Goal: Task Accomplishment & Management: Manage account settings

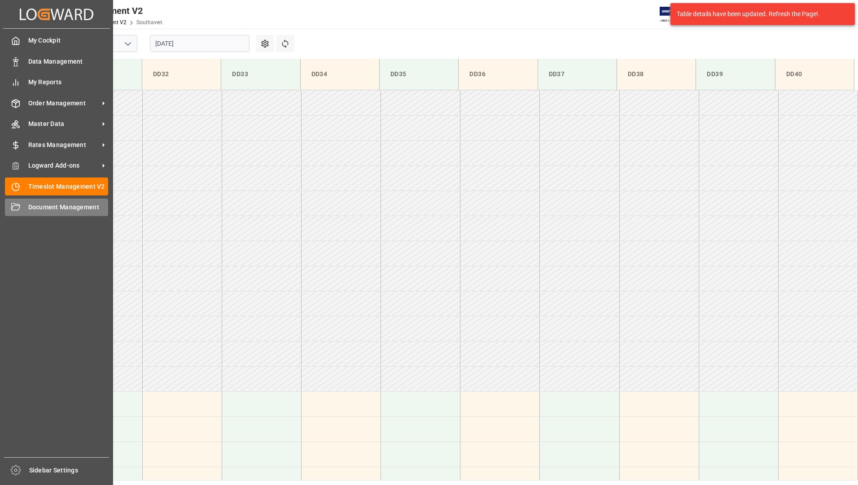
scroll to position [346, 0]
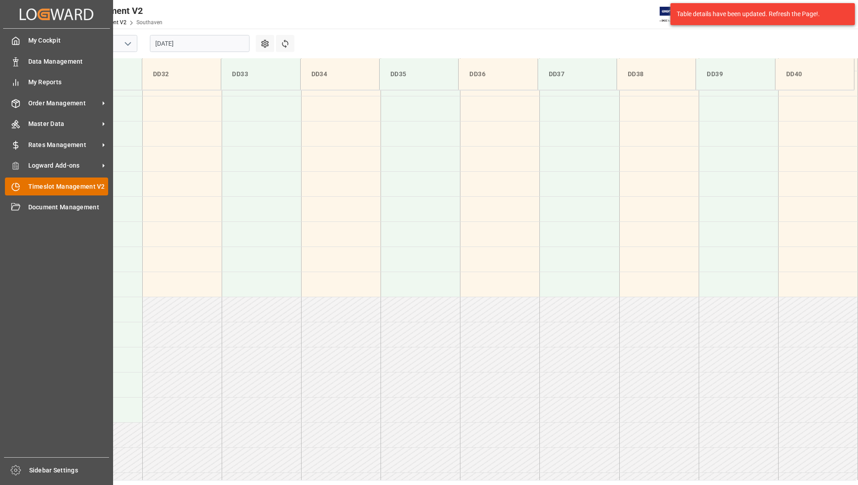
click at [58, 181] on div "Timeslot Management V2 Timeslot Management V2" at bounding box center [56, 186] width 103 height 17
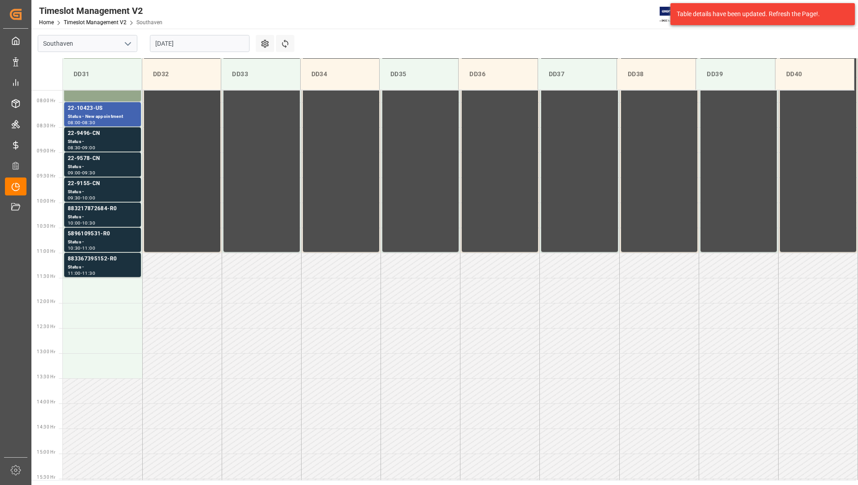
scroll to position [396, 0]
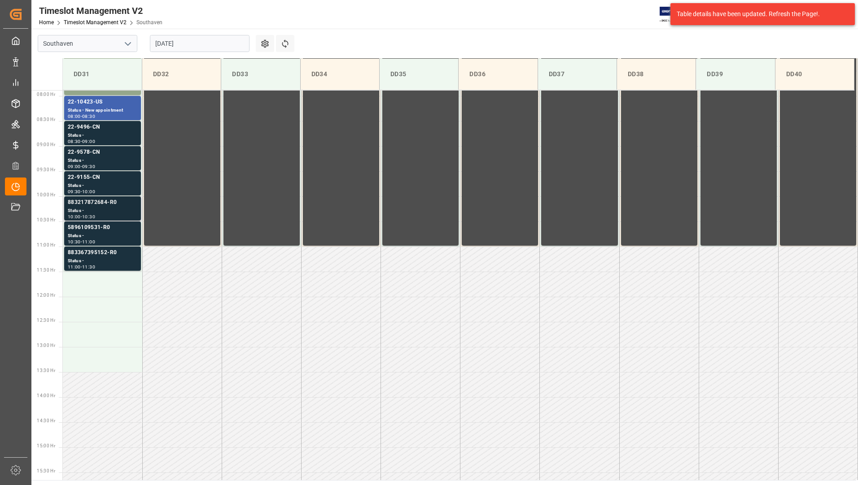
click at [96, 208] on div "Status -" at bounding box center [103, 211] width 70 height 8
click at [102, 229] on div "5896109531-R0" at bounding box center [103, 227] width 70 height 9
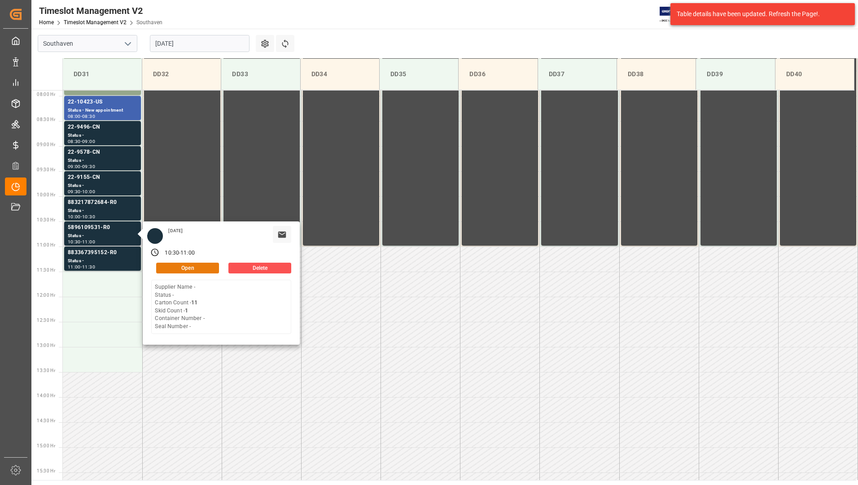
click at [162, 265] on button "Open" at bounding box center [187, 268] width 63 height 11
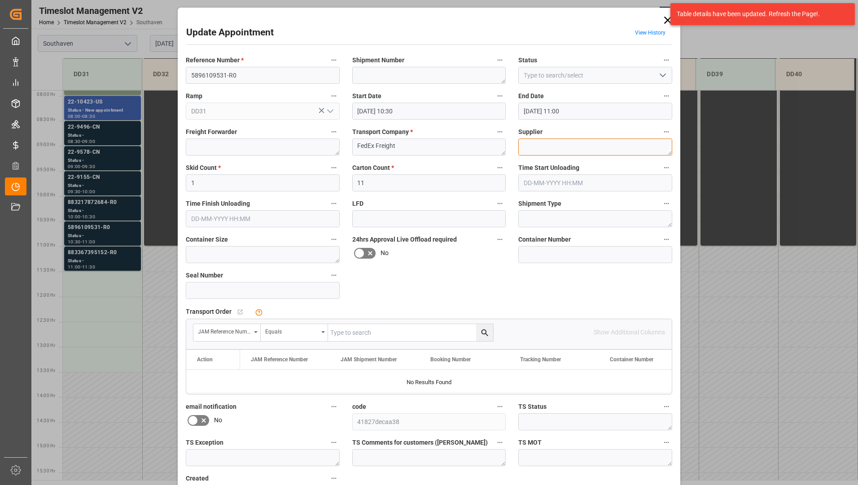
click at [565, 148] on textarea at bounding box center [595, 147] width 154 height 17
type textarea "KHA America"
click at [660, 75] on icon "open menu" at bounding box center [662, 75] width 11 height 11
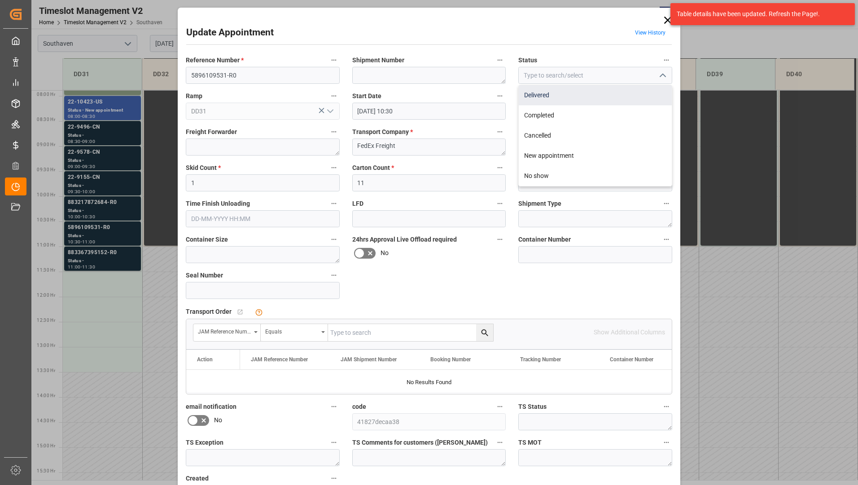
click at [608, 97] on div "Delivered" at bounding box center [595, 95] width 153 height 20
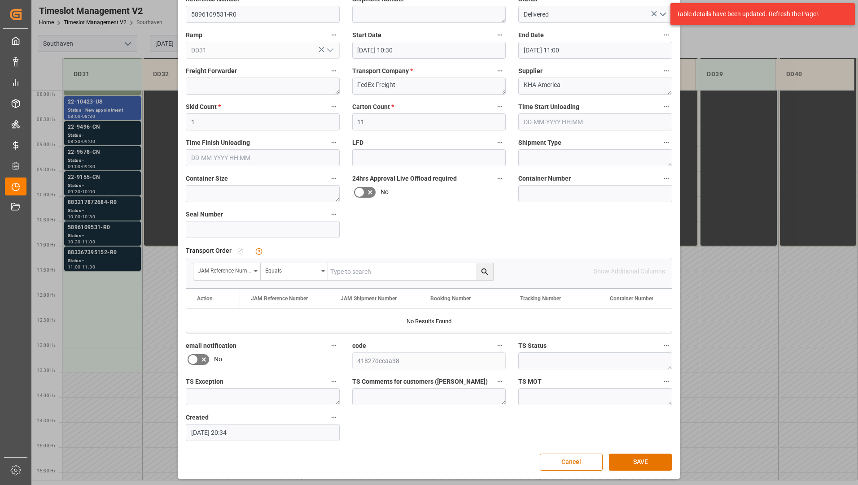
scroll to position [63, 0]
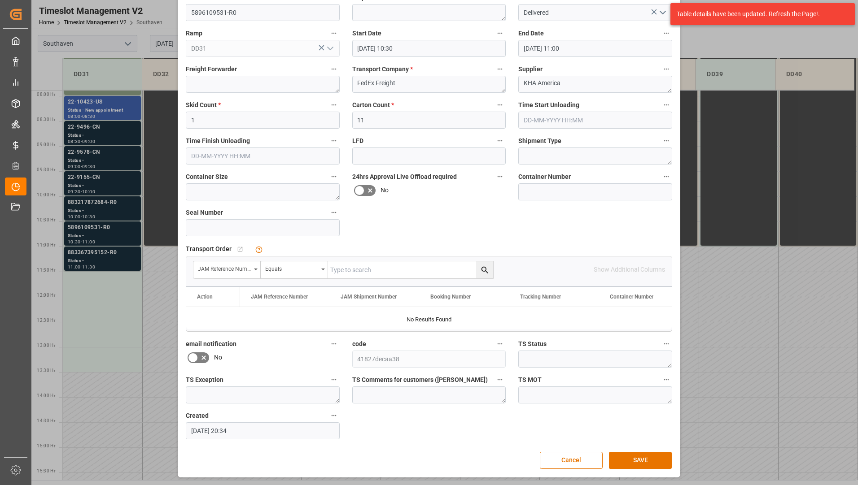
click at [662, 13] on polyline "open menu" at bounding box center [662, 12] width 5 height 3
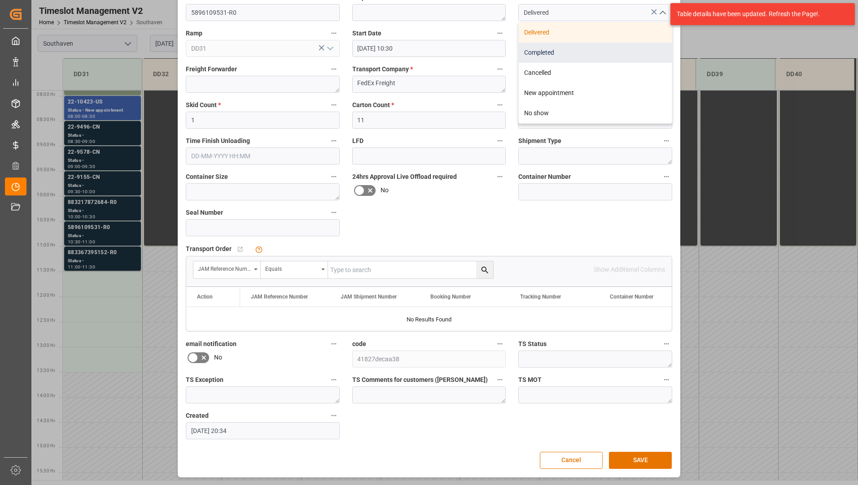
click at [620, 52] on div "Completed" at bounding box center [595, 53] width 153 height 20
type input "Completed"
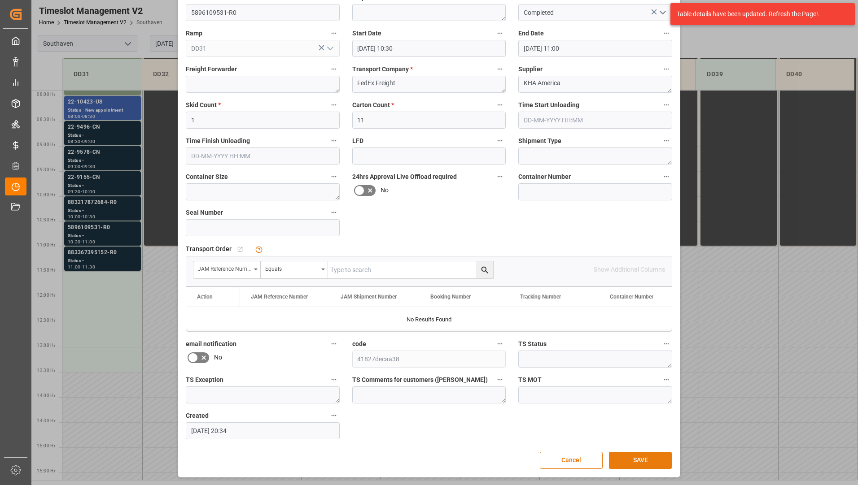
click at [626, 461] on button "SAVE" at bounding box center [640, 460] width 63 height 17
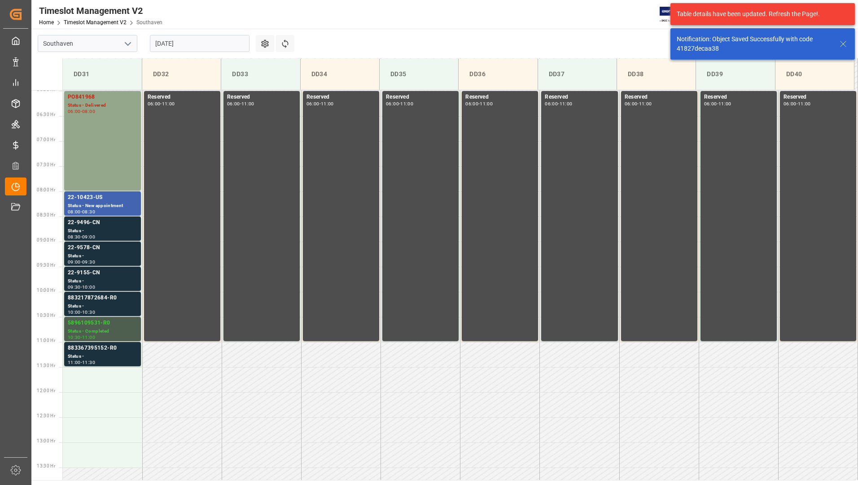
scroll to position [446, 0]
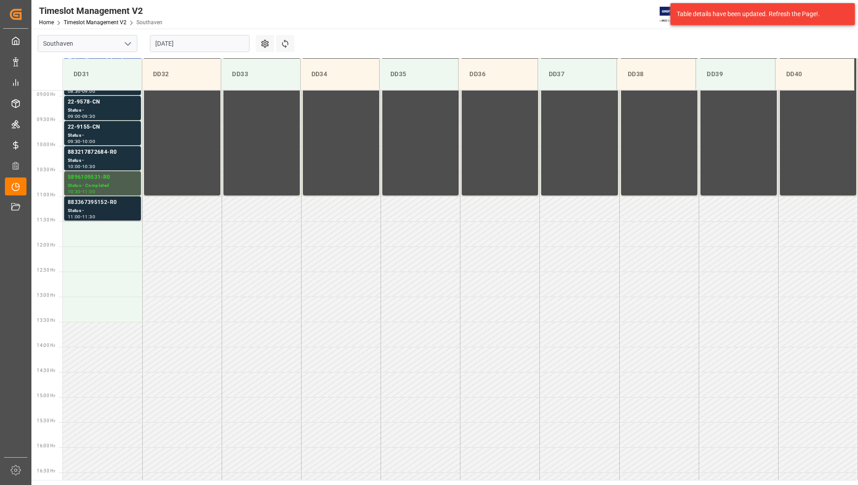
click at [113, 211] on div "Status -" at bounding box center [103, 211] width 70 height 8
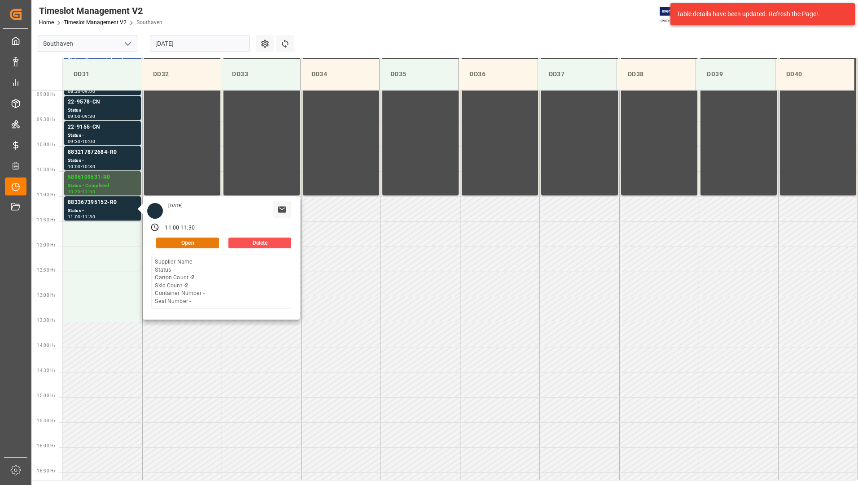
click at [167, 239] on button "Open" at bounding box center [187, 243] width 63 height 11
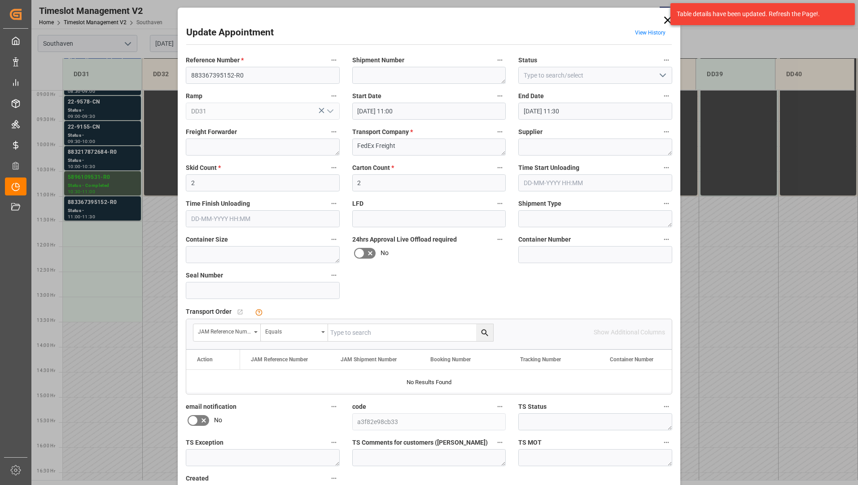
click at [655, 71] on button "open menu" at bounding box center [661, 76] width 13 height 14
click at [573, 98] on div "Delivered" at bounding box center [595, 95] width 153 height 20
type input "Delivered"
click at [565, 153] on textarea at bounding box center [595, 147] width 154 height 17
type textarea "JB&A"
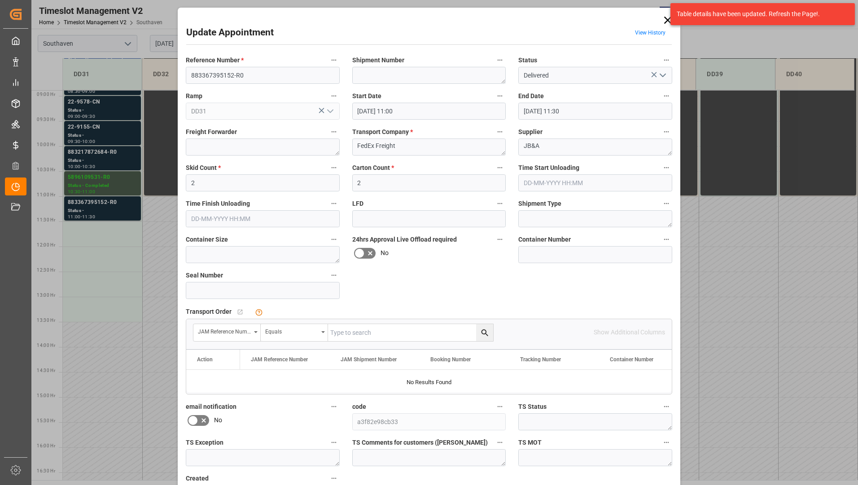
click at [657, 76] on icon "open menu" at bounding box center [662, 75] width 11 height 11
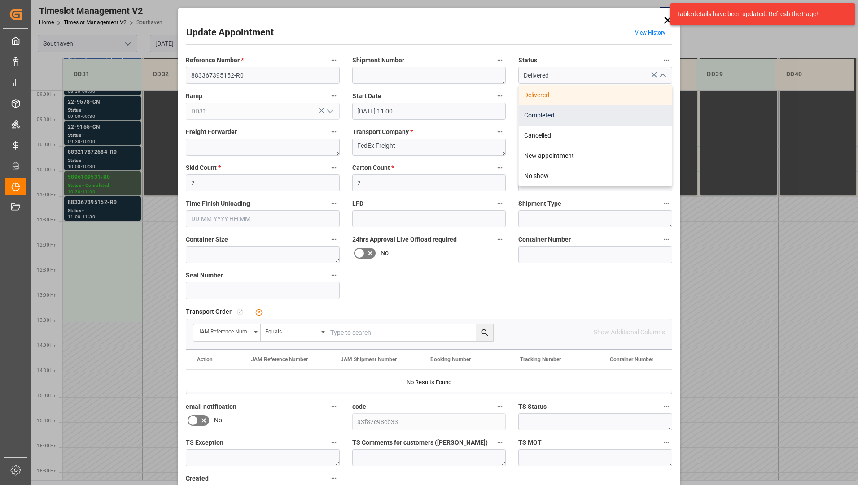
click at [616, 108] on div "Completed" at bounding box center [595, 115] width 153 height 20
type input "Completed"
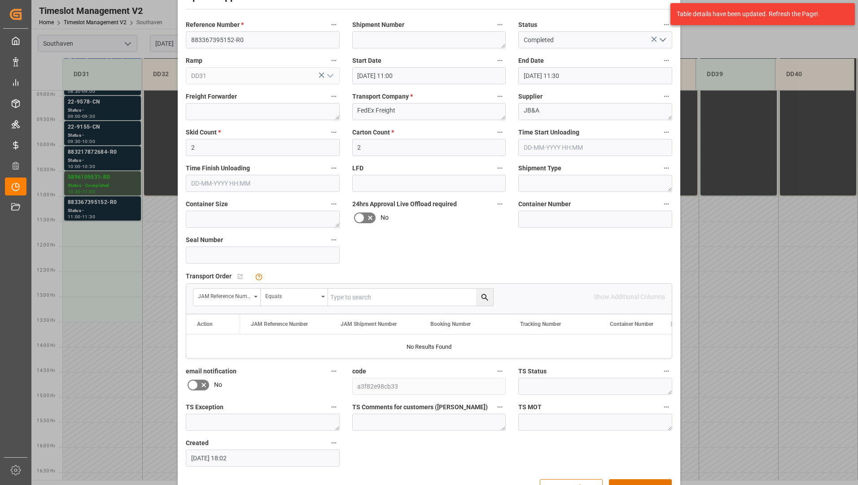
scroll to position [63, 0]
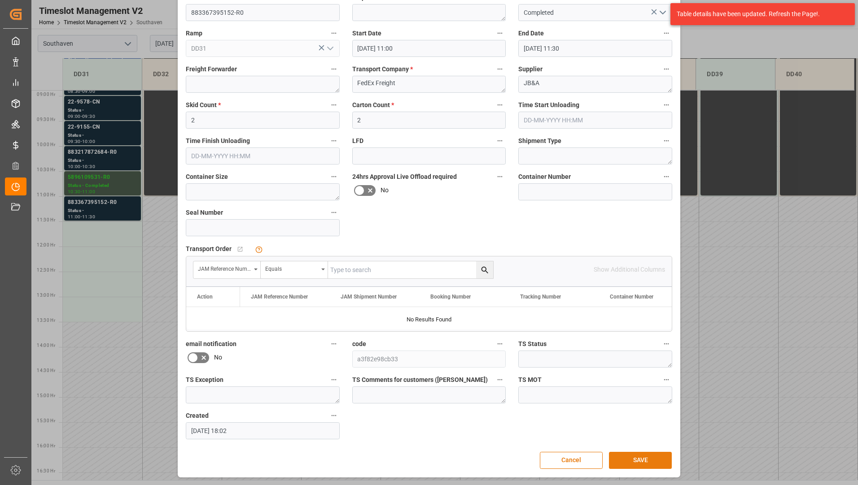
click at [623, 461] on button "SAVE" at bounding box center [640, 460] width 63 height 17
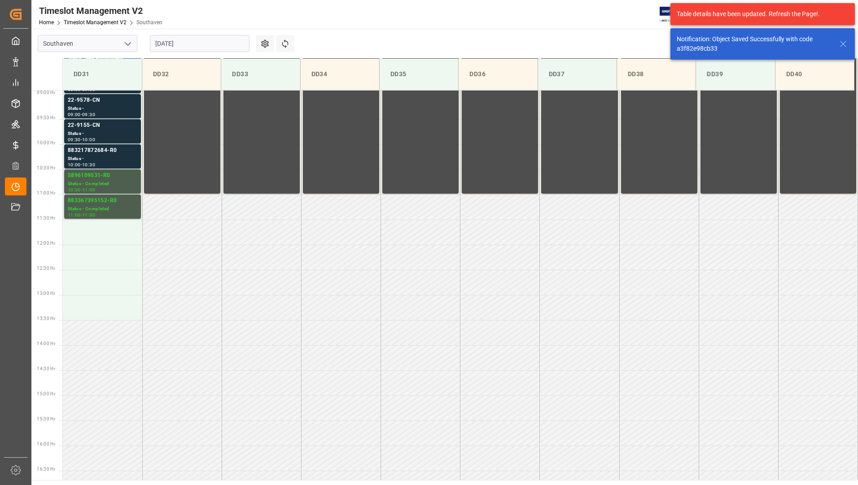
scroll to position [497, 0]
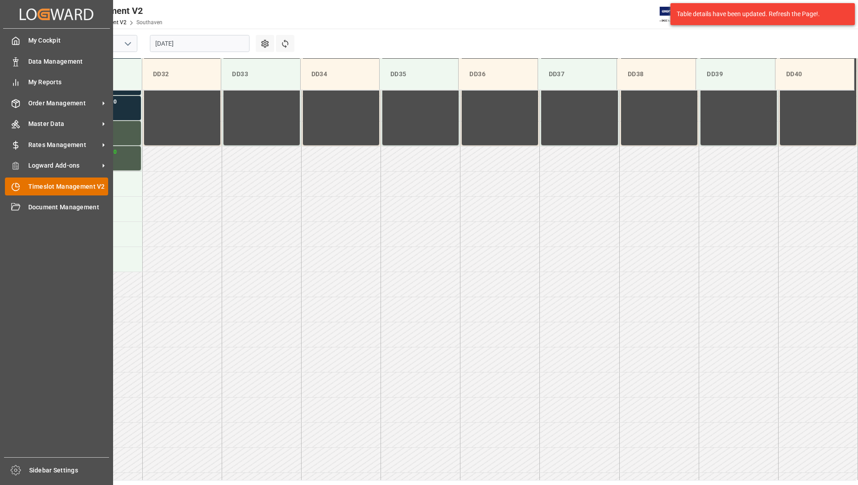
click at [46, 180] on div "Timeslot Management V2 Timeslot Management V2" at bounding box center [56, 186] width 103 height 17
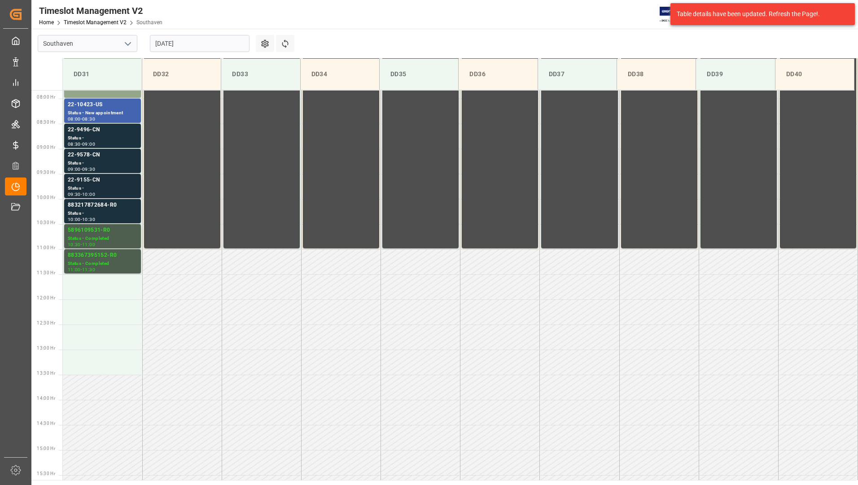
scroll to position [396, 0]
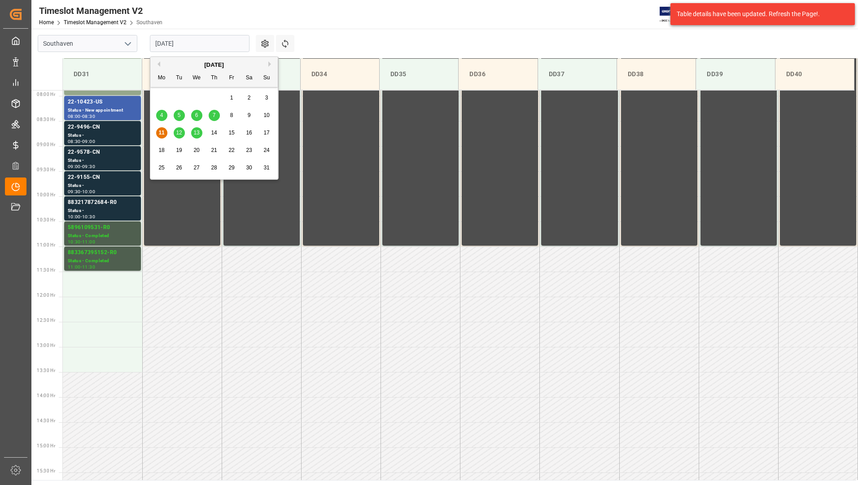
click at [193, 44] on input "[DATE]" at bounding box center [200, 43] width 100 height 17
click at [215, 115] on span "7" at bounding box center [214, 115] width 3 height 6
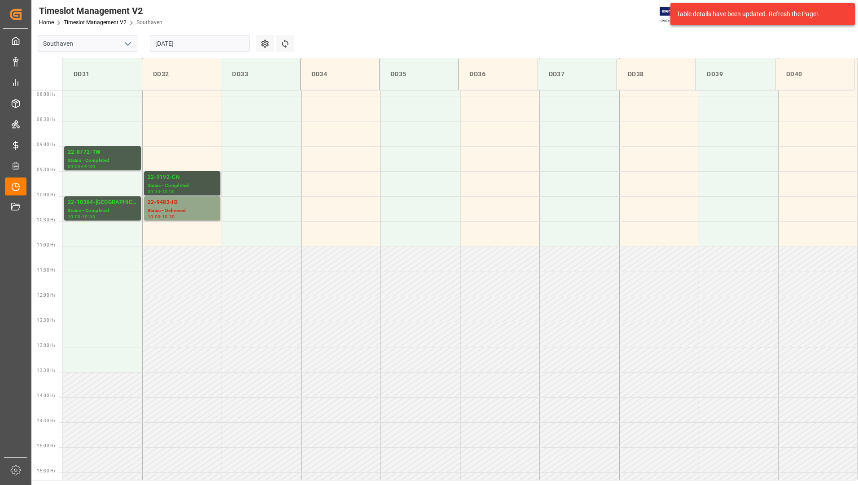
click at [161, 183] on div "Status - Completed" at bounding box center [182, 186] width 69 height 8
click at [104, 156] on div "22-8772-TW" at bounding box center [103, 152] width 70 height 9
click at [104, 215] on div "10:00 - 10:30" at bounding box center [103, 217] width 70 height 5
click at [116, 151] on div "22-8772-TW" at bounding box center [103, 152] width 70 height 9
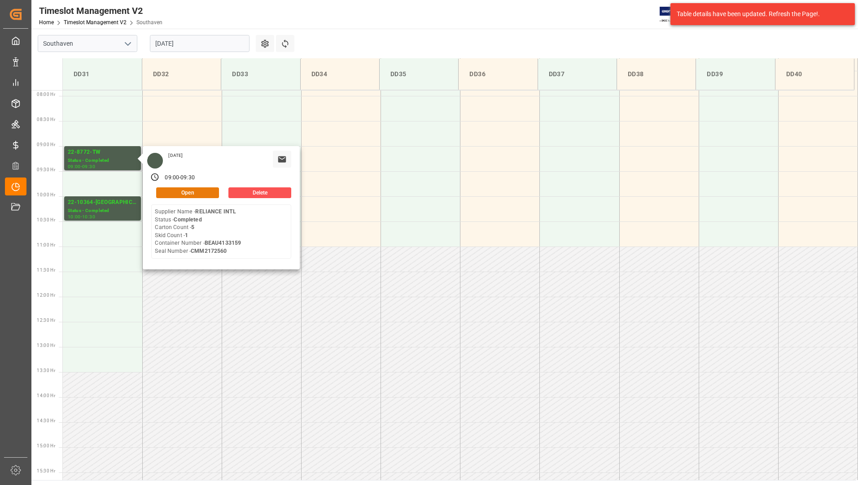
click at [166, 192] on button "Open" at bounding box center [187, 192] width 63 height 11
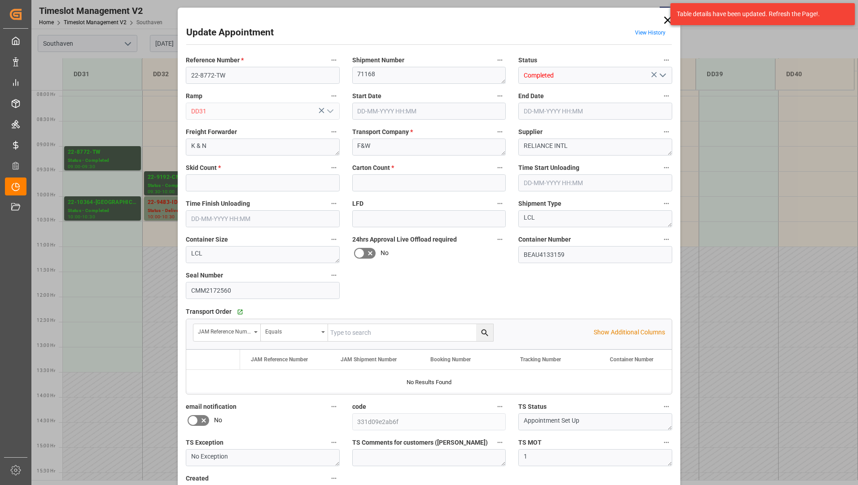
type input "1"
type input "5"
type input "[DATE] 09:00"
type input "[DATE] 09:30"
type input "[DATE] 16:53"
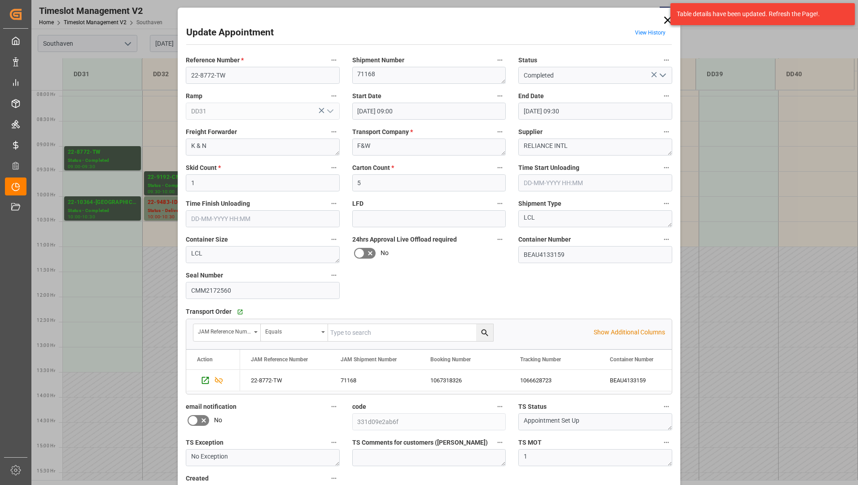
click at [122, 155] on div "Update Appointment View History Reference Number * 22-8772-TW Shipment Number 7…" at bounding box center [429, 242] width 858 height 485
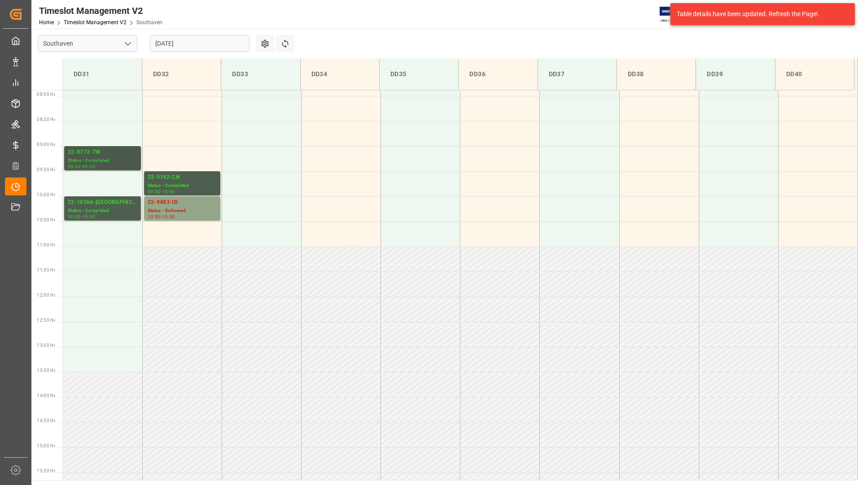
click at [113, 162] on div "Status - Completed" at bounding box center [103, 161] width 70 height 8
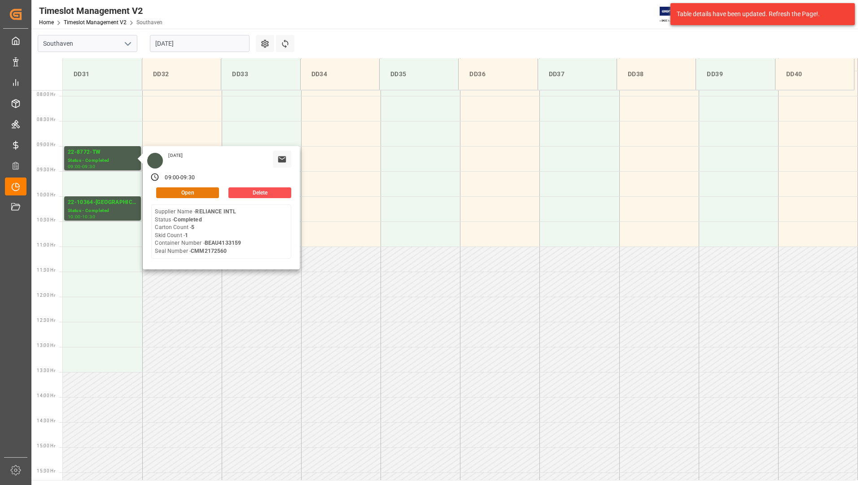
click at [175, 191] on button "Open" at bounding box center [187, 192] width 63 height 11
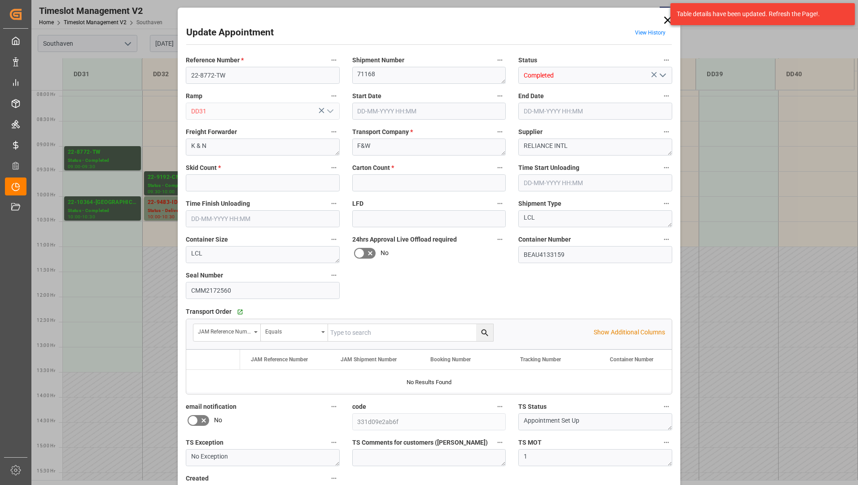
type input "1"
type input "5"
type input "[DATE] 09:00"
type input "[DATE] 09:30"
type input "[DATE] 16:53"
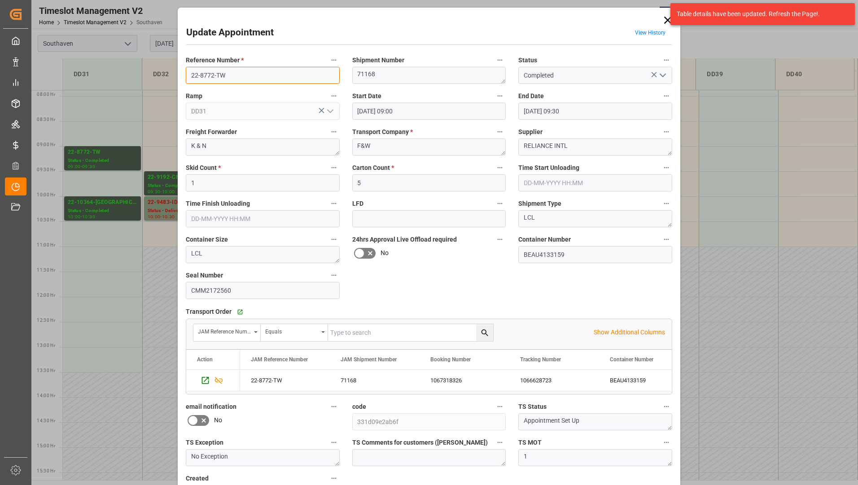
drag, startPoint x: 186, startPoint y: 70, endPoint x: 230, endPoint y: 74, distance: 44.1
click at [230, 74] on input "22-8772-TW" at bounding box center [263, 75] width 154 height 17
click at [665, 24] on icon at bounding box center [667, 20] width 13 height 13
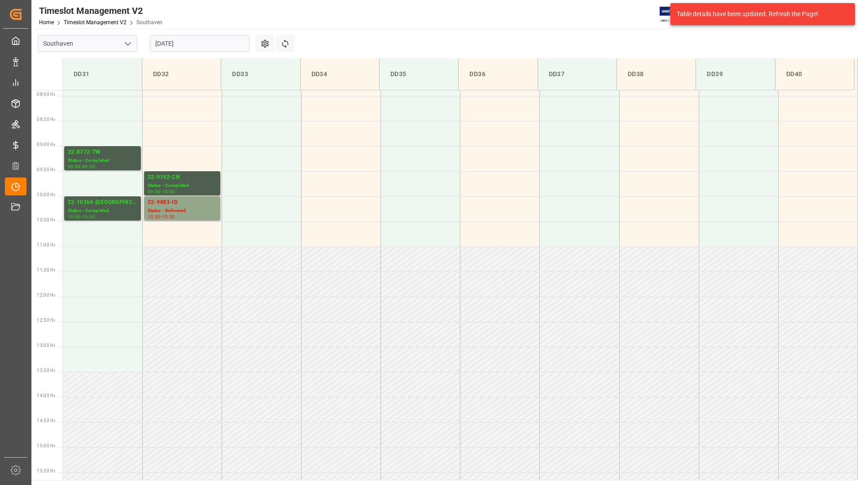
click at [222, 44] on input "[DATE]" at bounding box center [200, 43] width 100 height 17
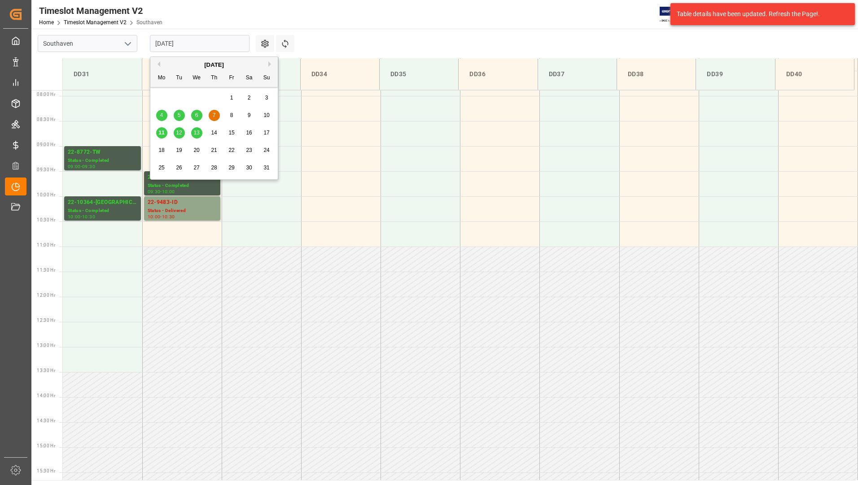
click at [196, 117] on span "6" at bounding box center [196, 115] width 3 height 6
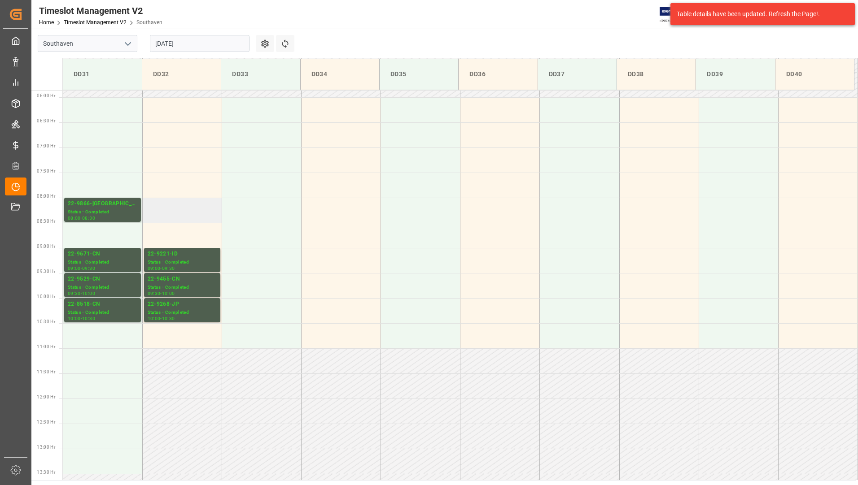
scroll to position [217, 0]
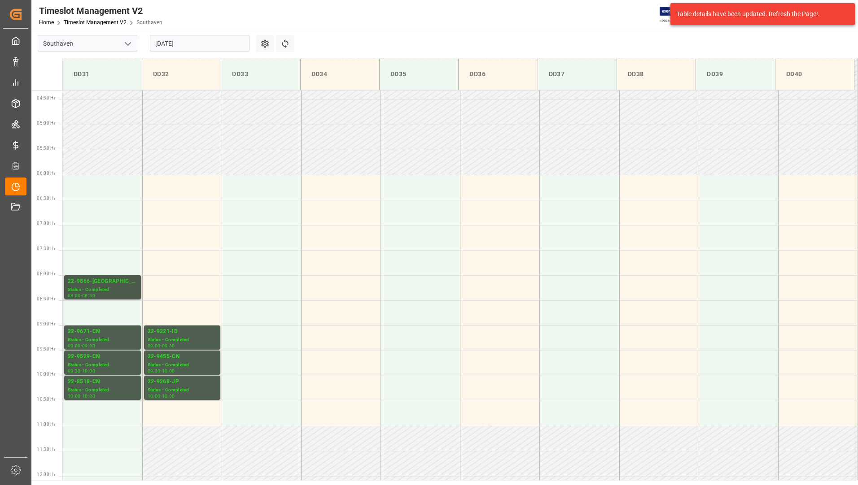
click at [91, 298] on div "08:00 - 08:30" at bounding box center [103, 296] width 70 height 5
click at [91, 337] on div "Status - Completed" at bounding box center [103, 340] width 70 height 8
click at [90, 362] on div "Status - Completed" at bounding box center [103, 366] width 70 height 8
click at [96, 388] on div "Status - Completed" at bounding box center [103, 391] width 70 height 8
click at [188, 332] on div "22-9221-ID" at bounding box center [182, 331] width 69 height 9
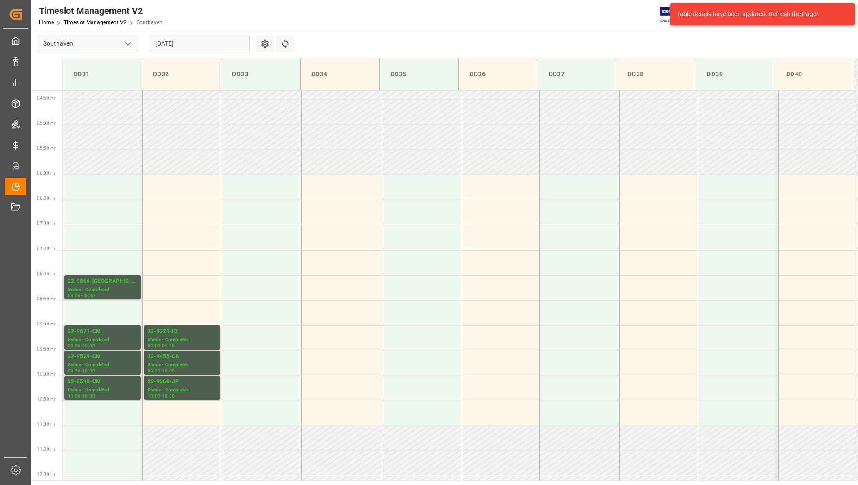
click at [190, 360] on div "22-9455-CN" at bounding box center [182, 357] width 69 height 9
click at [192, 383] on div "22-9268-JP" at bounding box center [182, 382] width 69 height 9
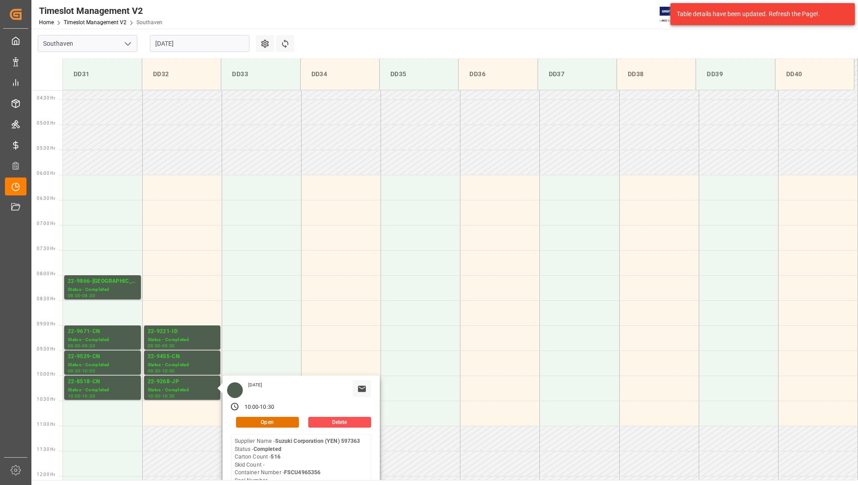
click at [186, 44] on input "[DATE]" at bounding box center [200, 43] width 100 height 17
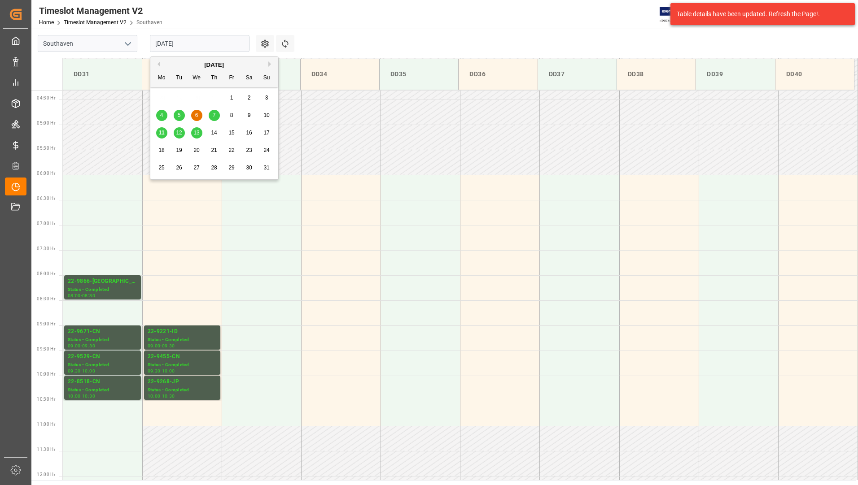
click at [178, 116] on span "5" at bounding box center [179, 115] width 3 height 6
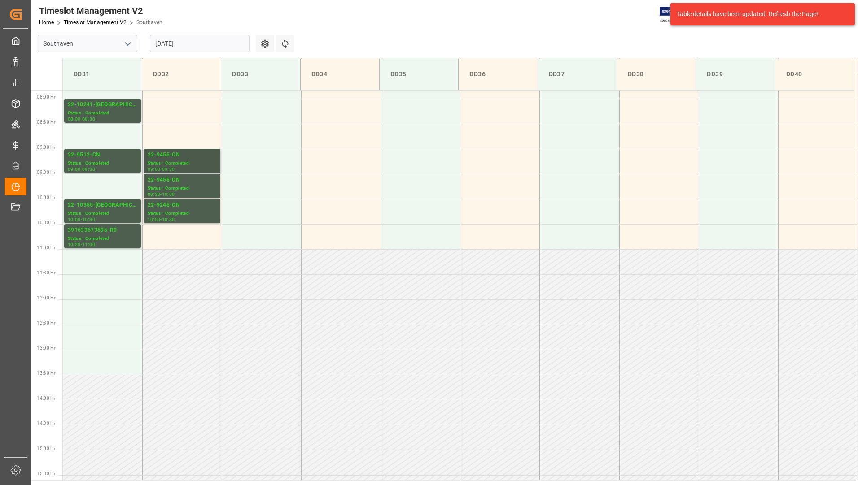
scroll to position [396, 0]
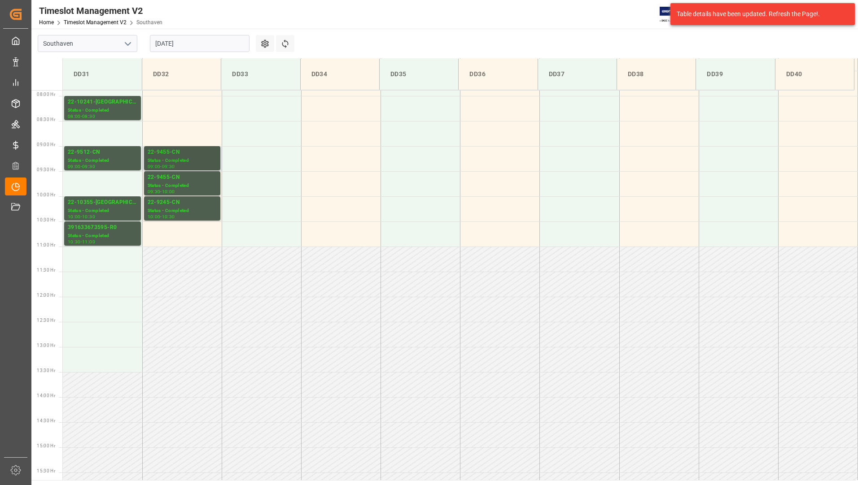
click at [176, 157] on div "Status - Completed" at bounding box center [182, 161] width 69 height 8
click at [173, 180] on div "22-9455-CN" at bounding box center [182, 177] width 69 height 9
click at [175, 204] on div "22-9245-CN" at bounding box center [182, 202] width 69 height 9
click at [104, 233] on div "Status - Completed" at bounding box center [103, 236] width 70 height 8
click at [110, 209] on div "Status - Completed" at bounding box center [103, 211] width 70 height 8
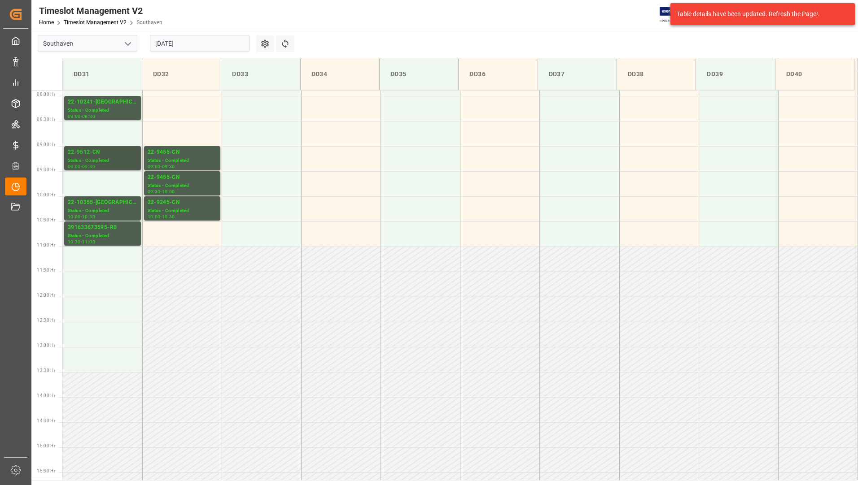
click at [114, 164] on div "Status - Completed" at bounding box center [103, 161] width 70 height 8
click at [110, 113] on div "Status - Completed" at bounding box center [103, 111] width 70 height 8
click at [125, 116] on div "08:00 - 08:30" at bounding box center [103, 116] width 70 height 5
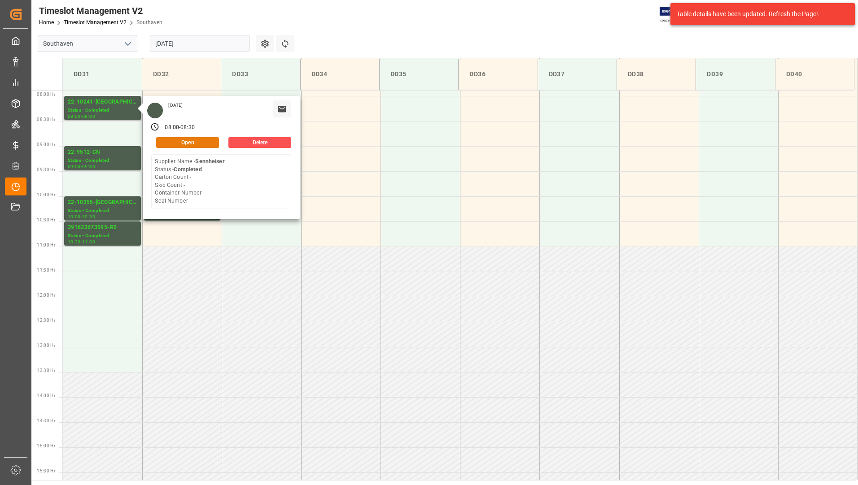
click at [169, 140] on button "Open" at bounding box center [187, 142] width 63 height 11
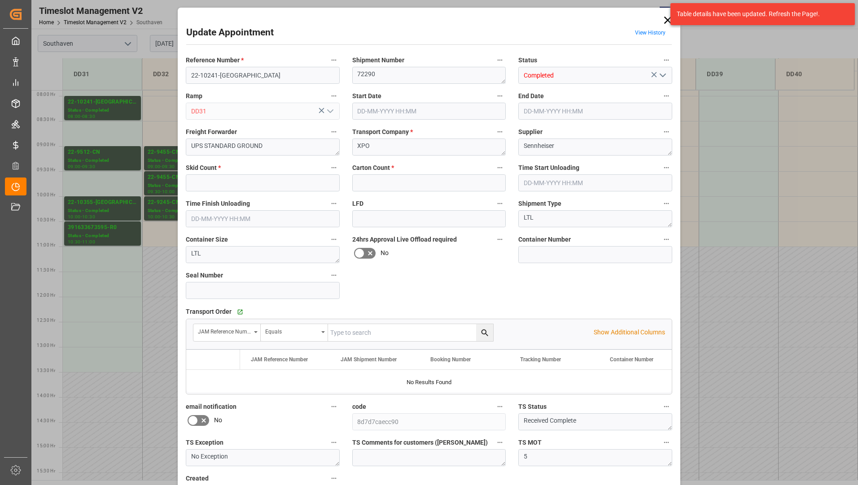
type input "0"
type input "[DATE] 08:00"
type input "[DATE] 08:30"
type input "[DATE] 19:27"
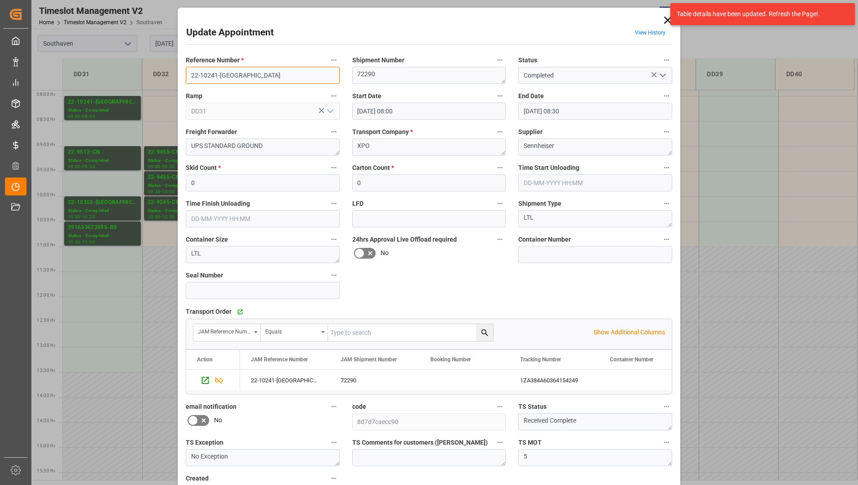
drag, startPoint x: 185, startPoint y: 77, endPoint x: 224, endPoint y: 78, distance: 39.5
click at [234, 79] on input "22-10241-[GEOGRAPHIC_DATA]" at bounding box center [263, 75] width 154 height 17
click at [666, 19] on icon at bounding box center [667, 20] width 13 height 13
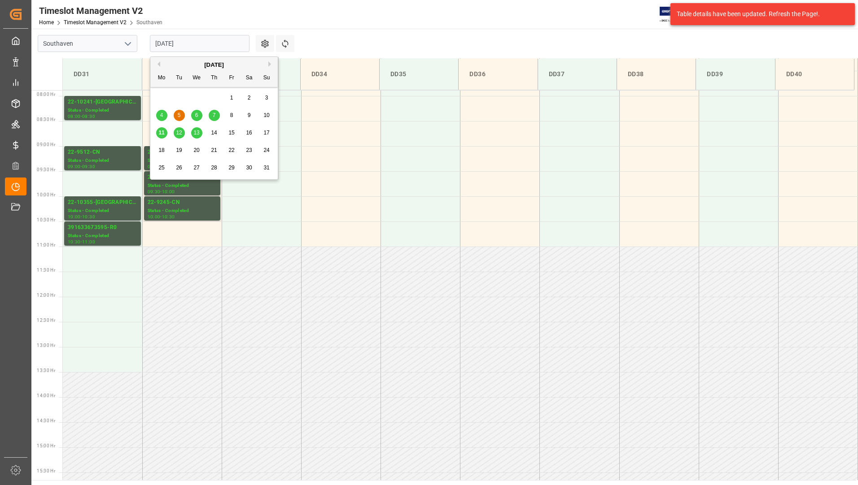
click at [223, 40] on input "[DATE]" at bounding box center [200, 43] width 100 height 17
click at [164, 114] on div "4" at bounding box center [161, 115] width 11 height 11
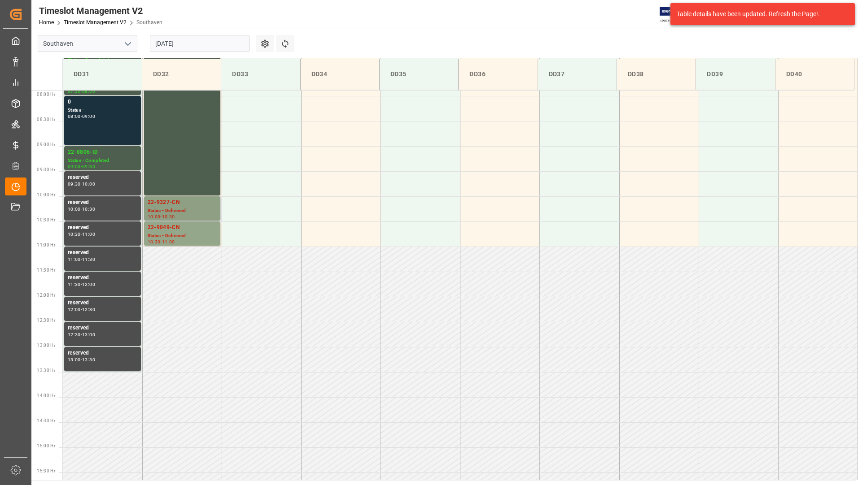
scroll to position [217, 0]
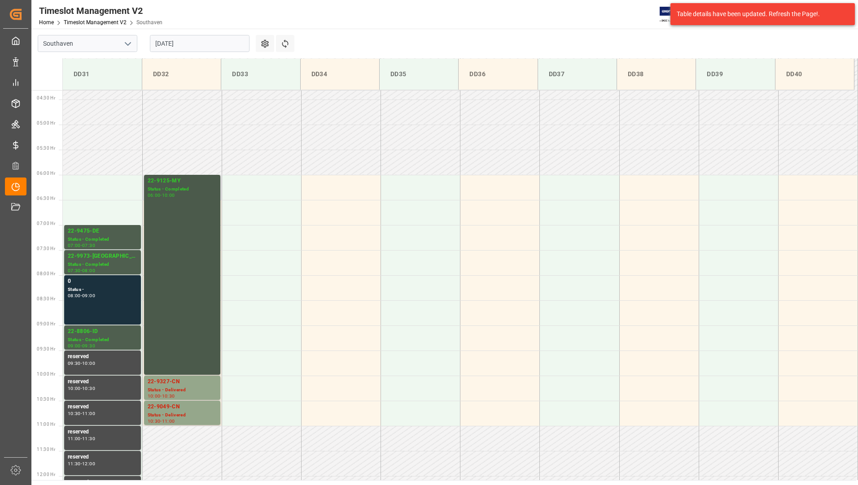
click at [187, 230] on div "22-9125-MY Status - Completed 06:00 - 10:00" at bounding box center [182, 275] width 69 height 196
click at [174, 384] on div "22-9327-CN" at bounding box center [182, 382] width 69 height 9
click at [173, 407] on div "22-9049-CN" at bounding box center [182, 407] width 69 height 9
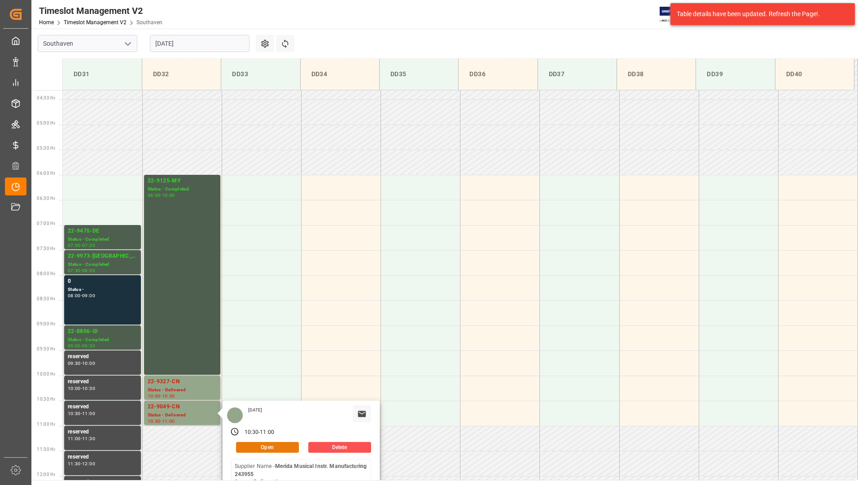
click at [247, 450] on button "Open" at bounding box center [267, 447] width 63 height 11
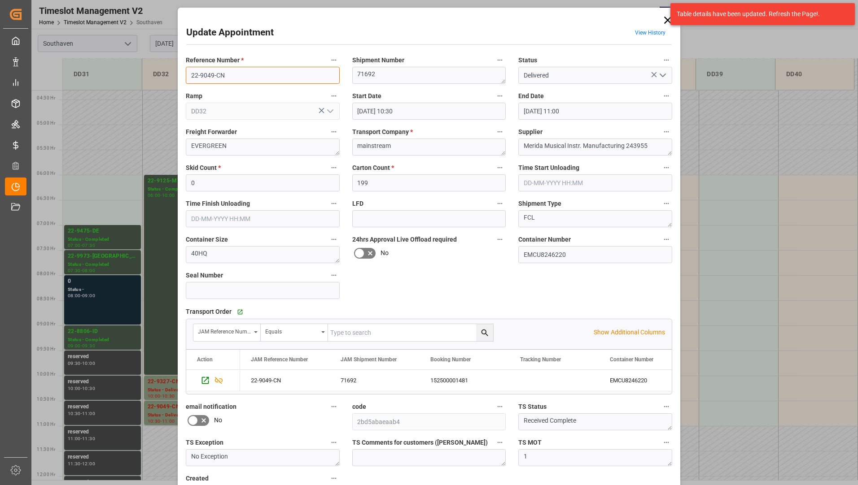
drag, startPoint x: 189, startPoint y: 73, endPoint x: 227, endPoint y: 77, distance: 38.8
click at [227, 77] on input "22-9049-CN" at bounding box center [263, 75] width 154 height 17
